Goal: Task Accomplishment & Management: Manage account settings

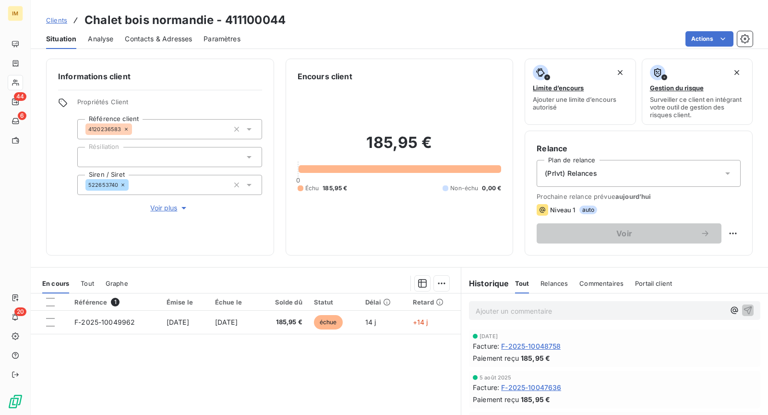
scroll to position [28, 0]
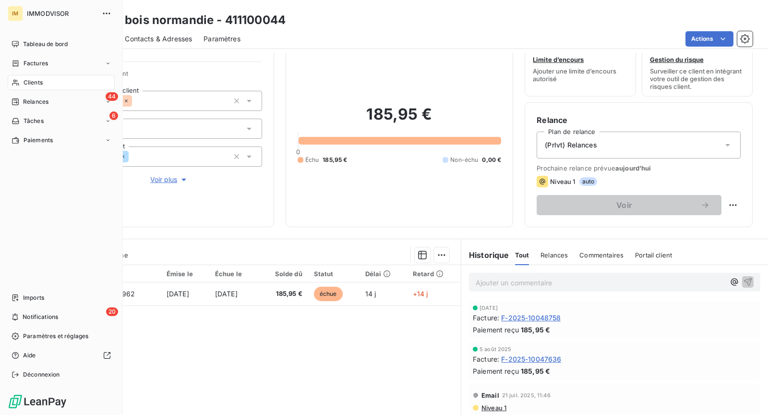
click at [25, 83] on span "Clients" at bounding box center [33, 82] width 19 height 9
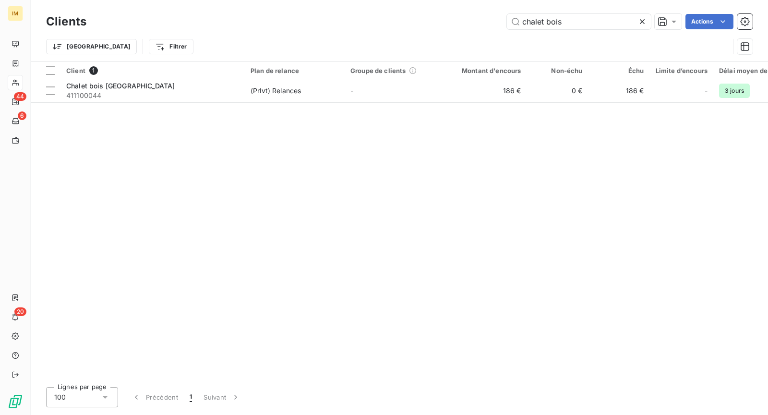
click at [547, 30] on div "Clients chalet bois Actions" at bounding box center [399, 22] width 707 height 20
click at [549, 23] on input "chalet bois" at bounding box center [579, 21] width 144 height 15
click at [540, 15] on input "chalet bois" at bounding box center [579, 21] width 144 height 15
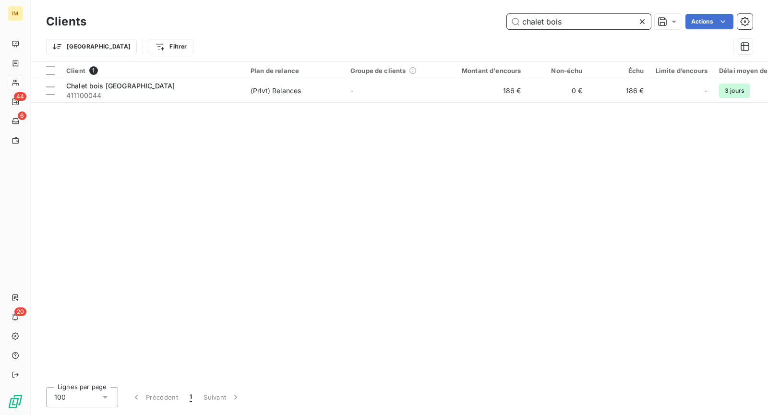
click at [540, 15] on input "chalet bois" at bounding box center [579, 21] width 144 height 15
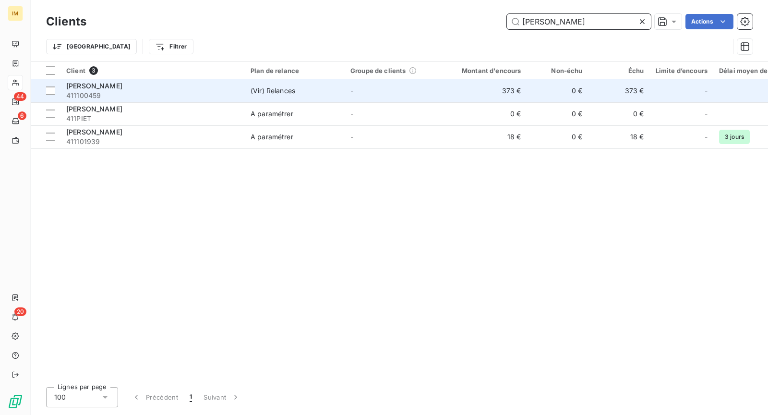
type input "[PERSON_NAME]"
click at [318, 98] on td "(Vir) Relances" at bounding box center [295, 90] width 100 height 23
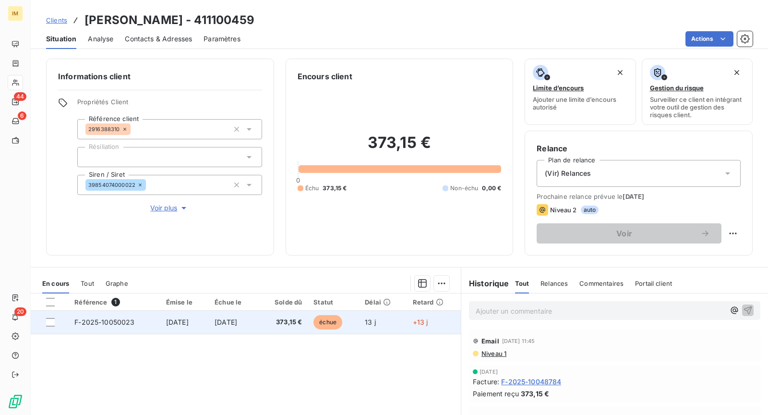
click at [183, 323] on span "[DATE]" at bounding box center [177, 322] width 23 height 8
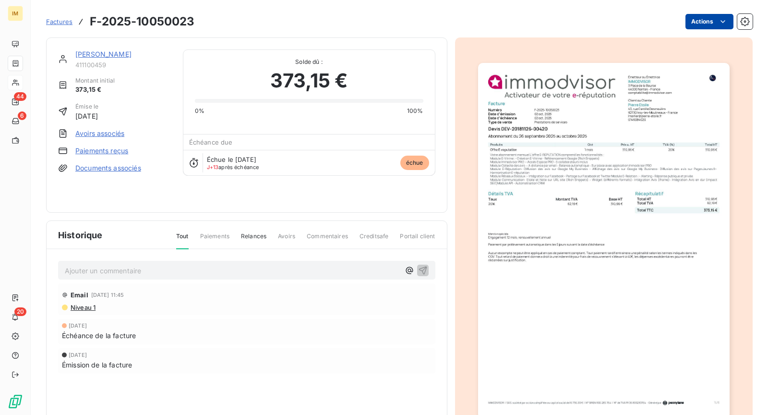
click at [700, 24] on html "IM 44 6 20 Factures F-2025-10050023 Actions [PERSON_NAME] 411100459 Montant ini…" at bounding box center [384, 207] width 768 height 415
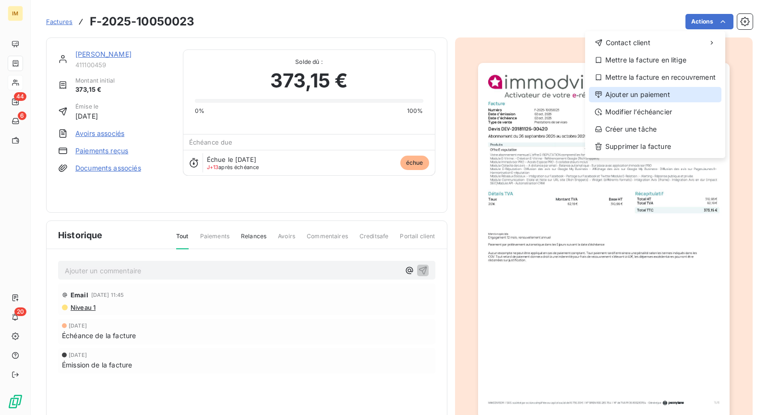
click at [670, 97] on div "Ajouter un paiement" at bounding box center [655, 94] width 133 height 15
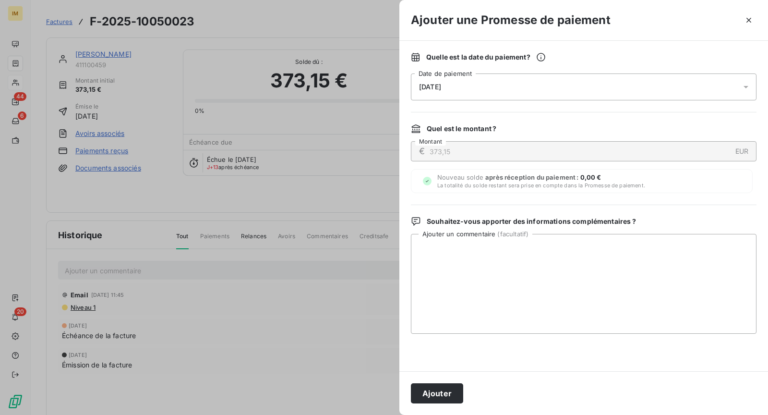
click at [501, 91] on div "[DATE]" at bounding box center [584, 86] width 346 height 27
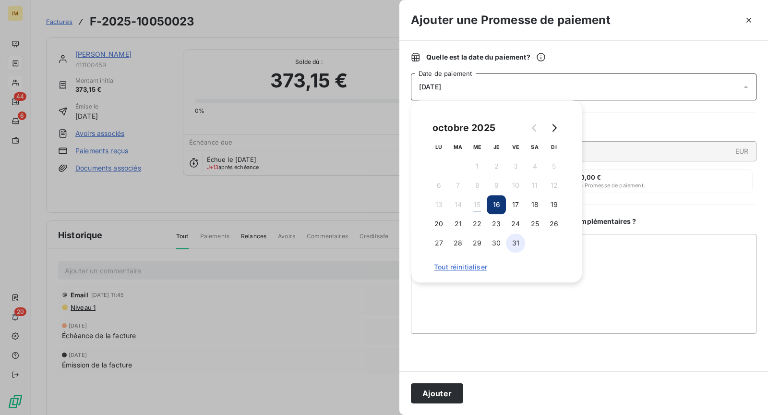
click at [518, 247] on button "31" at bounding box center [515, 242] width 19 height 19
click at [435, 389] on button "Ajouter" at bounding box center [437, 393] width 52 height 20
